Goal: Information Seeking & Learning: Find specific fact

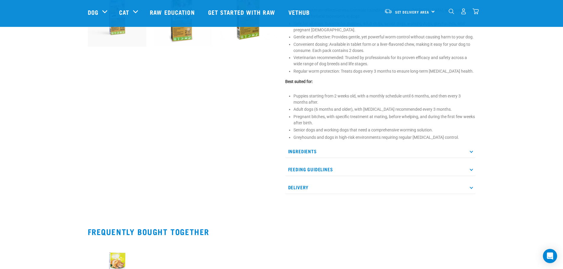
scroll to position [295, 0]
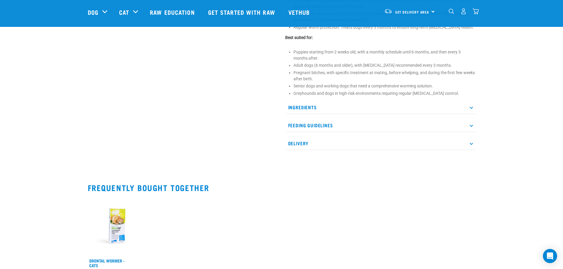
click at [316, 102] on p "Ingredients" at bounding box center [380, 107] width 190 height 13
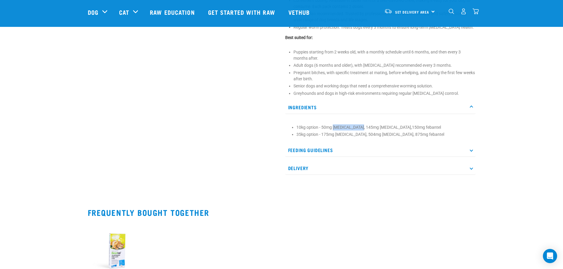
drag, startPoint x: 333, startPoint y: 121, endPoint x: 358, endPoint y: 123, distance: 25.8
click at [358, 124] on li "10kg option - 50mg [MEDICAL_DATA], 145mg [MEDICAL_DATA],150mg febantel" at bounding box center [384, 127] width 176 height 6
copy li "[MEDICAL_DATA],"
drag, startPoint x: 433, startPoint y: 245, endPoint x: 431, endPoint y: 233, distance: 12.0
click at [433, 245] on div "Drontal Wormer - Cats $18.90 $20.90" at bounding box center [281, 266] width 395 height 97
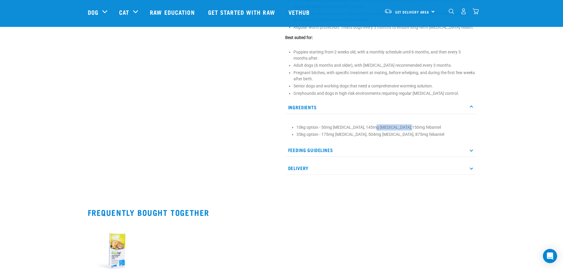
drag, startPoint x: 371, startPoint y: 122, endPoint x: 405, endPoint y: 122, distance: 33.7
click at [405, 124] on li "10kg option - 50mg [MEDICAL_DATA], 145mg [MEDICAL_DATA],150mg febantel" at bounding box center [384, 127] width 176 height 6
copy li "[MEDICAL_DATA]"
click at [461, 218] on div "Drontal Wormer - Cats $18.90 $20.90" at bounding box center [281, 266] width 395 height 97
drag, startPoint x: 439, startPoint y: 121, endPoint x: 420, endPoint y: 122, distance: 18.9
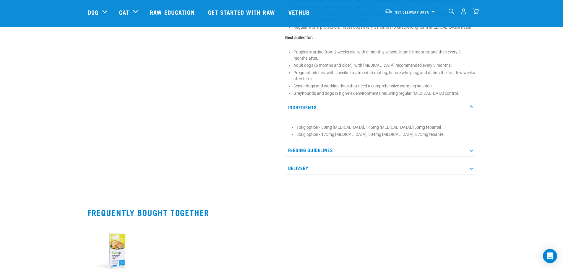
click at [420, 124] on li "10kg option - 50mg [MEDICAL_DATA], 145mg [MEDICAL_DATA],150mg febantel" at bounding box center [384, 127] width 176 height 6
copy li "febantel"
